Goal: Transaction & Acquisition: Purchase product/service

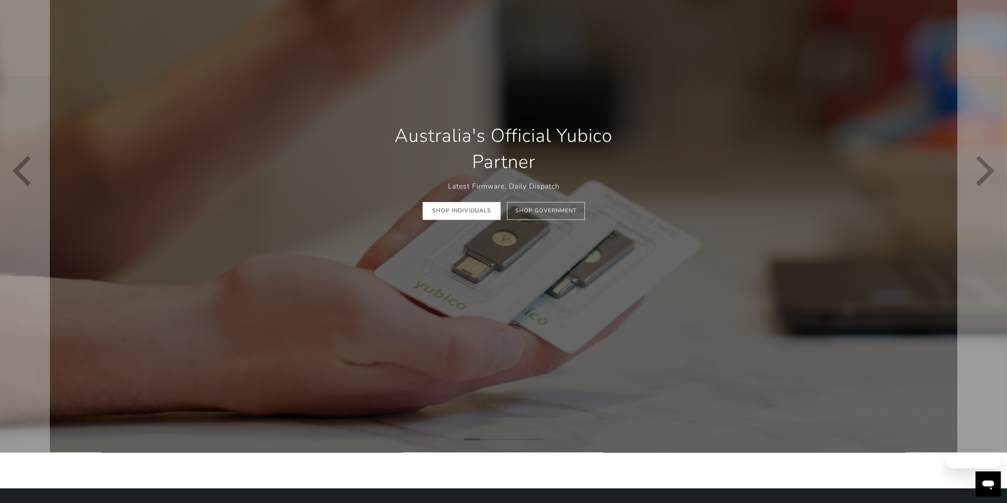
scroll to position [198, 0]
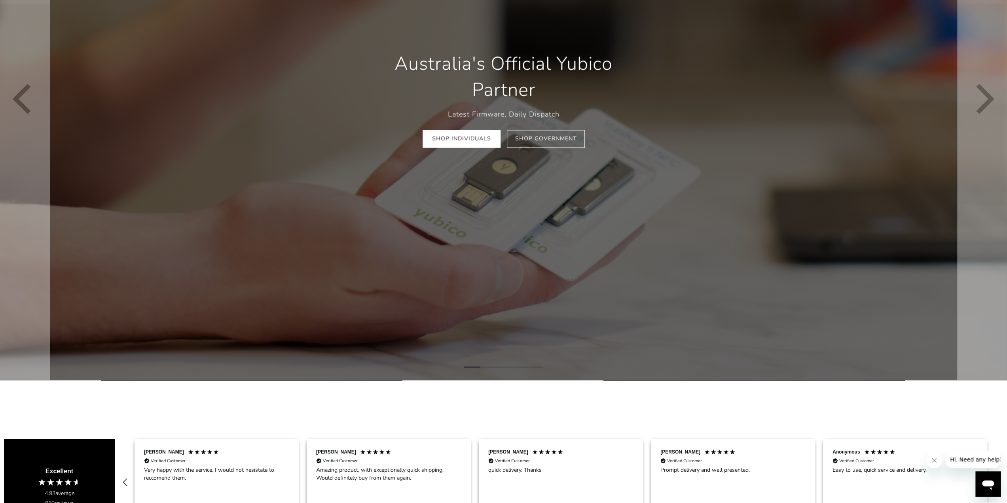
click at [481, 150] on div "Australia's Official Yubico Partner Latest Firmware, Daily Dispatch Shop Indivi…" at bounding box center [503, 99] width 285 height 121
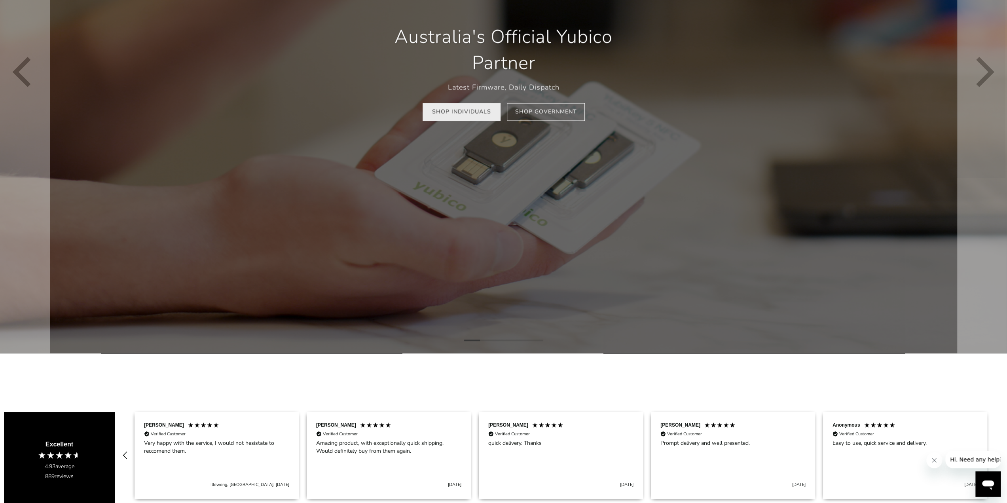
scroll to position [158, 0]
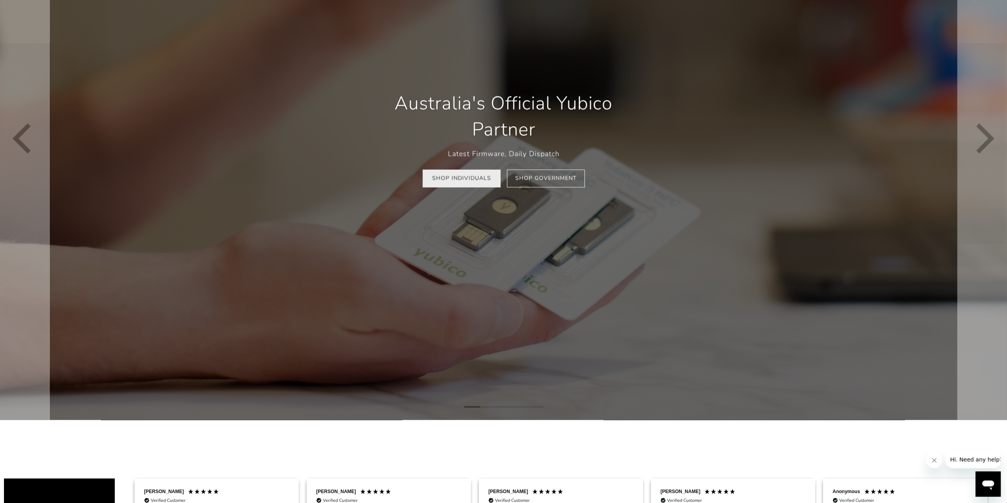
click at [439, 187] on link "Shop Individuals" at bounding box center [461, 179] width 78 height 18
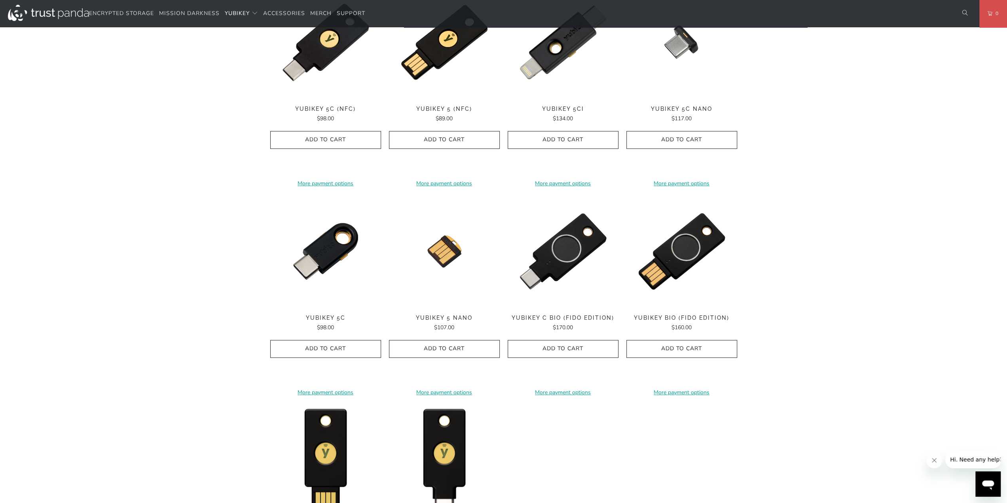
scroll to position [435, 0]
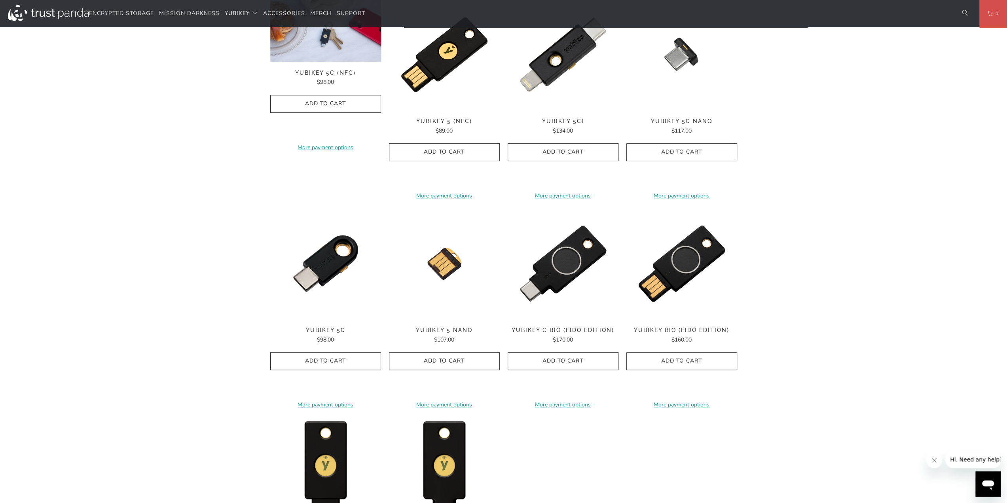
click at [349, 62] on div "**********" at bounding box center [325, 98] width 111 height 199
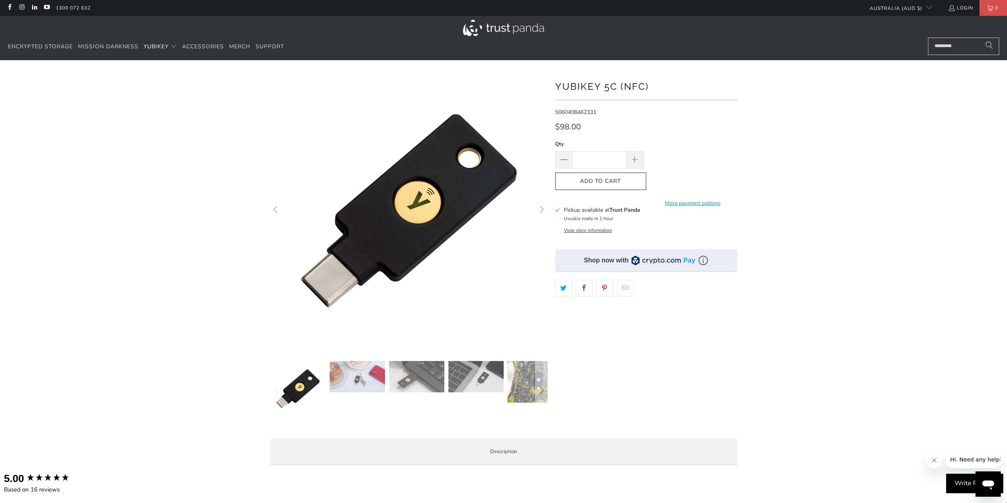
click at [358, 375] on img at bounding box center [356, 376] width 55 height 31
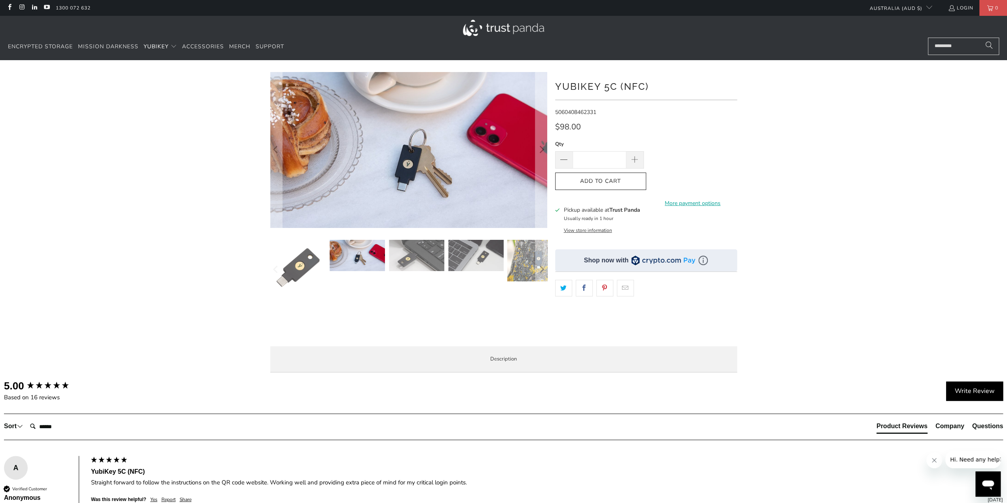
click at [351, 255] on img at bounding box center [356, 255] width 55 height 31
click at [430, 253] on img at bounding box center [416, 255] width 55 height 31
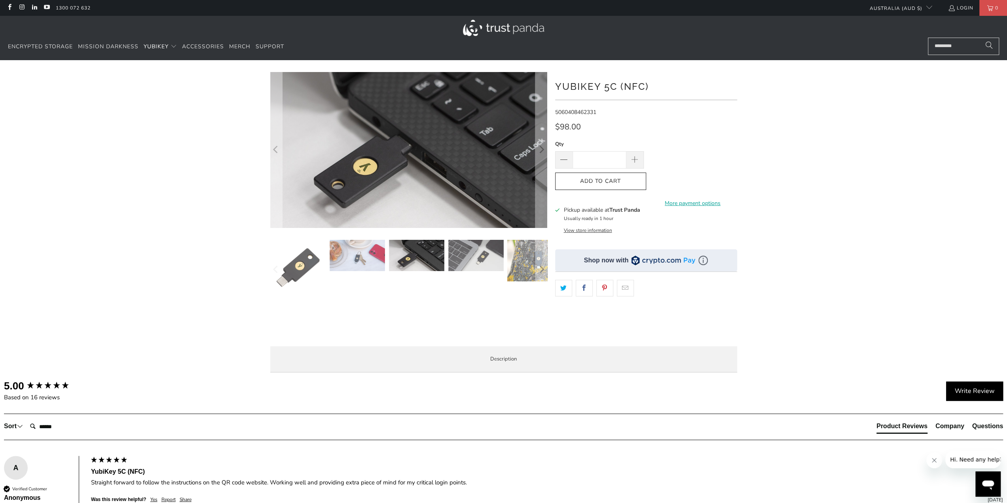
click at [466, 256] on img at bounding box center [475, 255] width 55 height 31
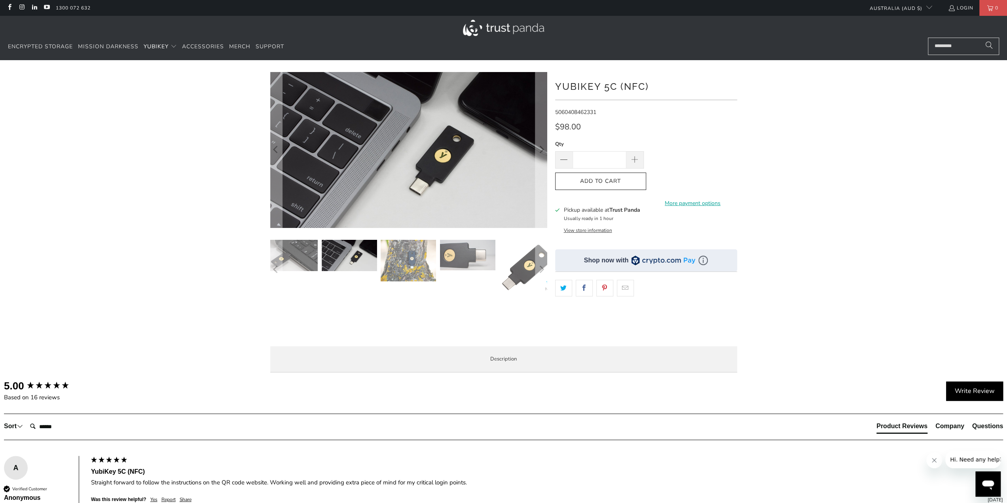
click at [479, 256] on img at bounding box center [467, 255] width 55 height 30
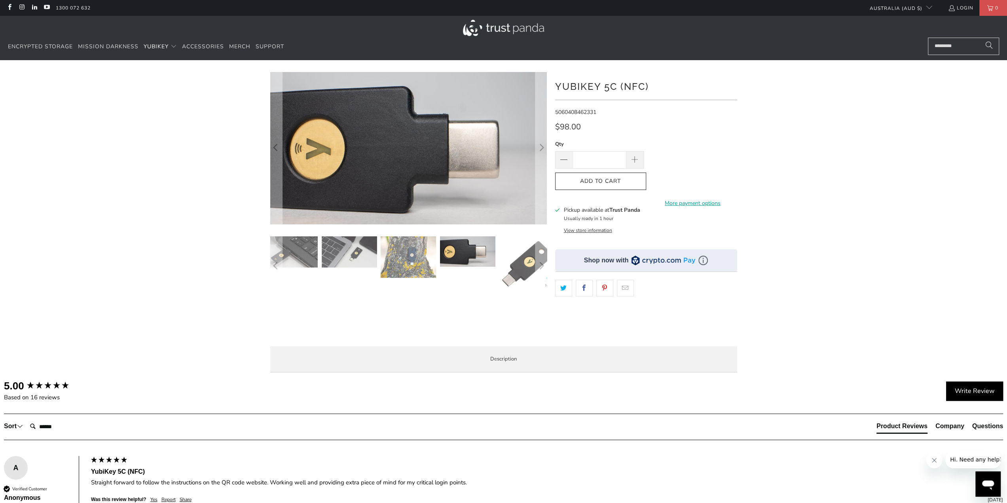
click at [521, 265] on img at bounding box center [527, 263] width 55 height 55
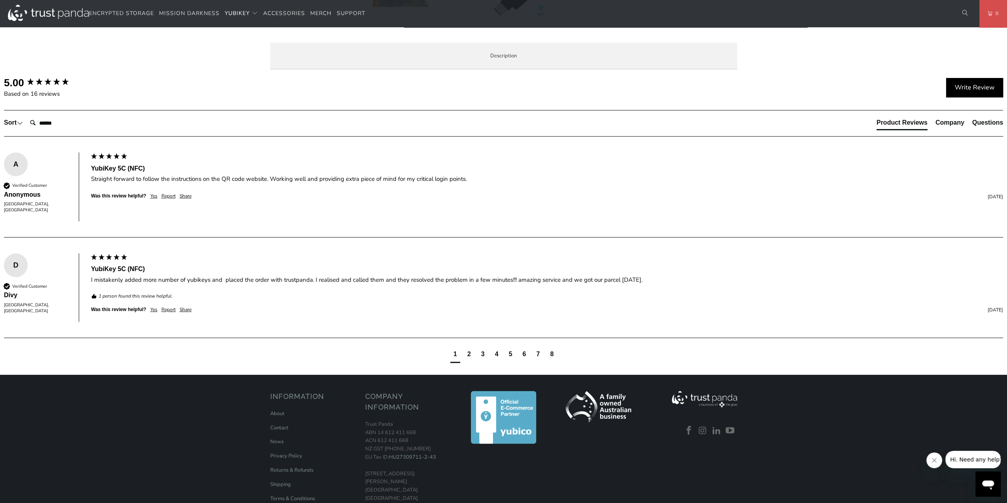
scroll to position [356, 0]
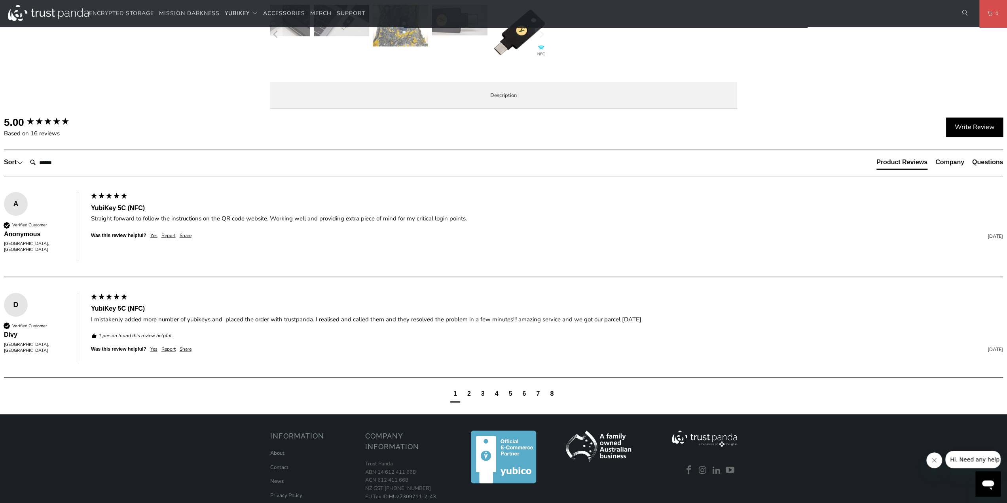
click at [0, 0] on span "Specifications" at bounding box center [0, 0] width 0 height 0
click at [0, 0] on div "Overview Specifications Enterprise and Government Local Service & Support Overv…" at bounding box center [0, 0] width 0 height 0
click at [0, 0] on div "YubiKeys are made in USA and Sweden (EU). Trust Panda ships globally (except to…" at bounding box center [0, 0] width 0 height 0
click at [0, 0] on li "Enterprise and Government" at bounding box center [0, 0] width 0 height 0
click at [0, 0] on span "Local Service & Support" at bounding box center [0, 0] width 0 height 0
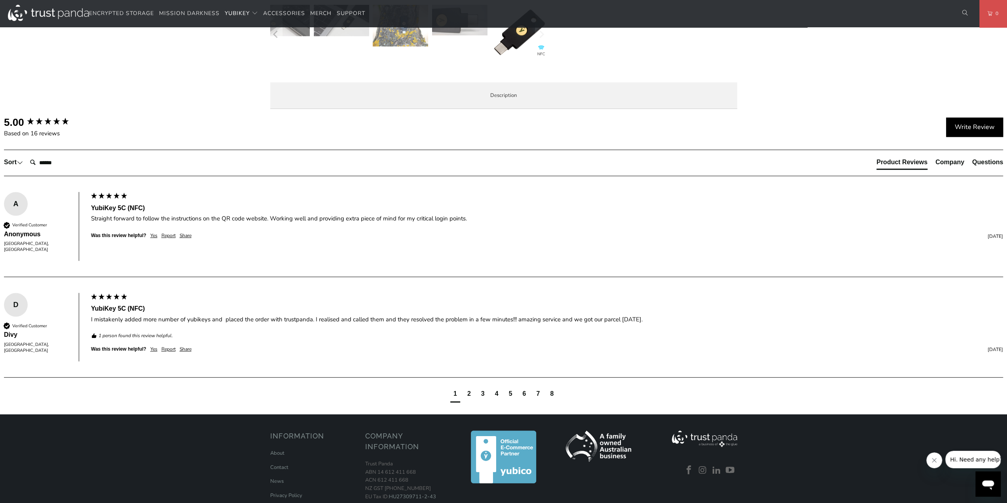
click at [0, 0] on li "Overview" at bounding box center [0, 0] width 0 height 0
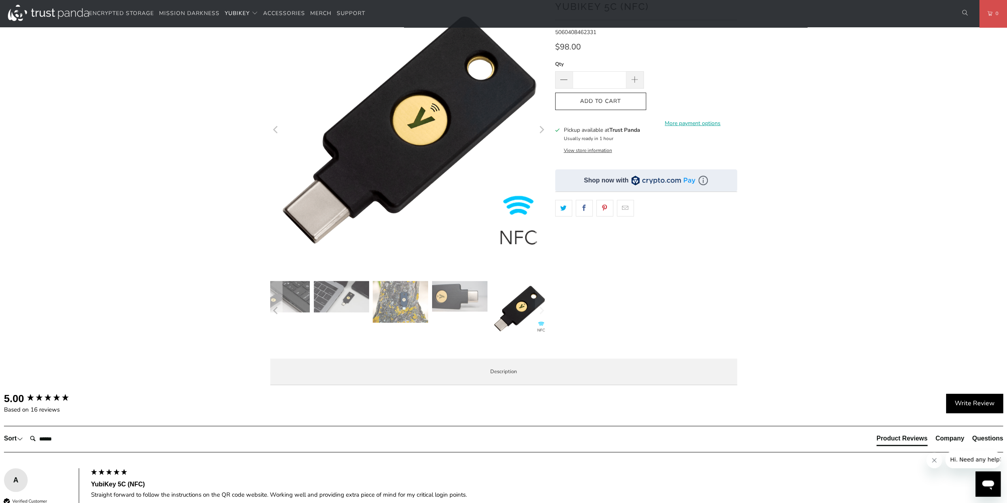
scroll to position [79, 0]
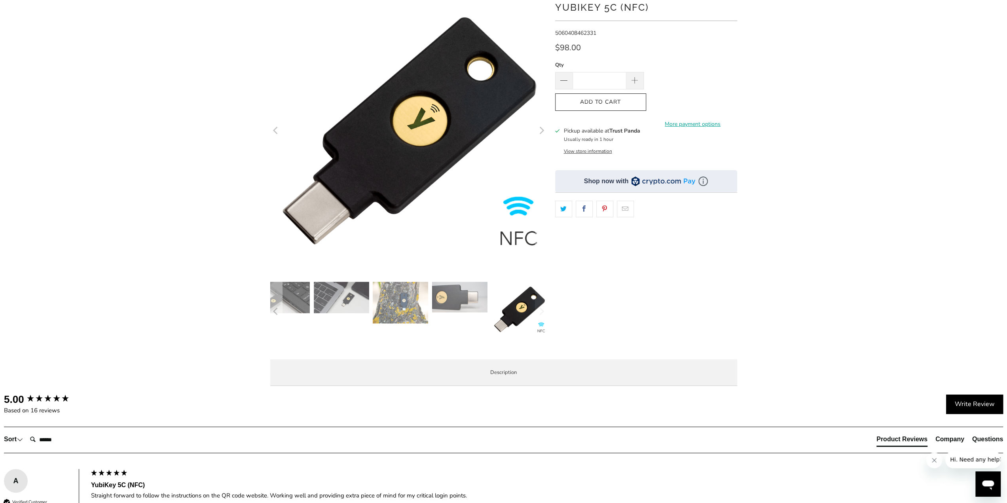
click at [547, 305] on div "*" at bounding box center [503, 192] width 475 height 399
click at [534, 307] on img at bounding box center [518, 309] width 55 height 55
click at [531, 314] on img at bounding box center [518, 309] width 55 height 55
